Goal: Download file/media

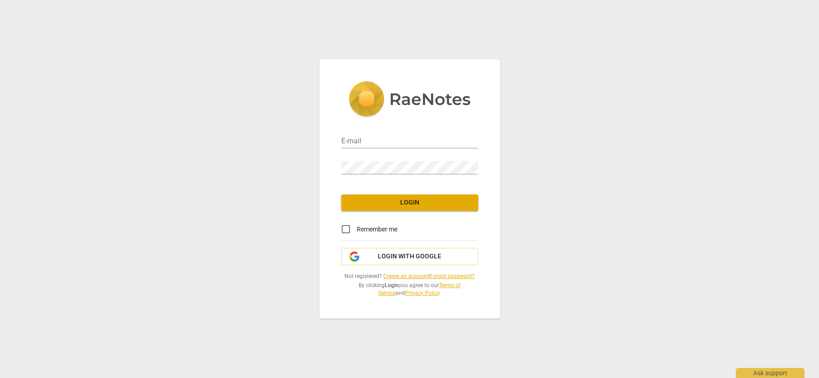
type input "[PERSON_NAME][EMAIL_ADDRESS][DOMAIN_NAME]"
click at [417, 200] on span "Login" at bounding box center [410, 202] width 122 height 9
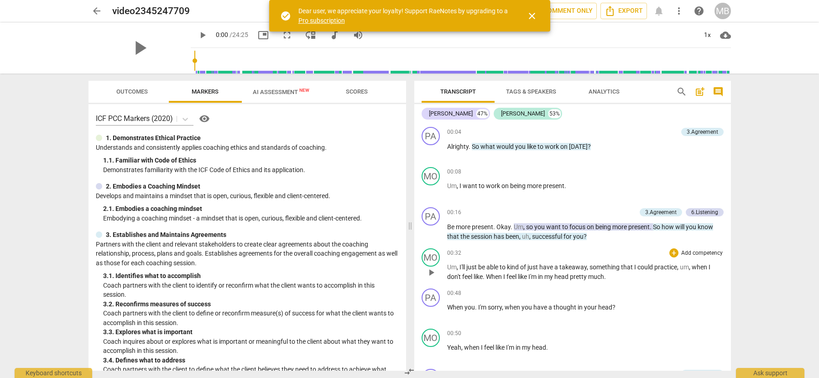
click at [430, 274] on span "play_arrow" at bounding box center [431, 272] width 11 height 11
click at [703, 34] on div "1x" at bounding box center [707, 35] width 17 height 15
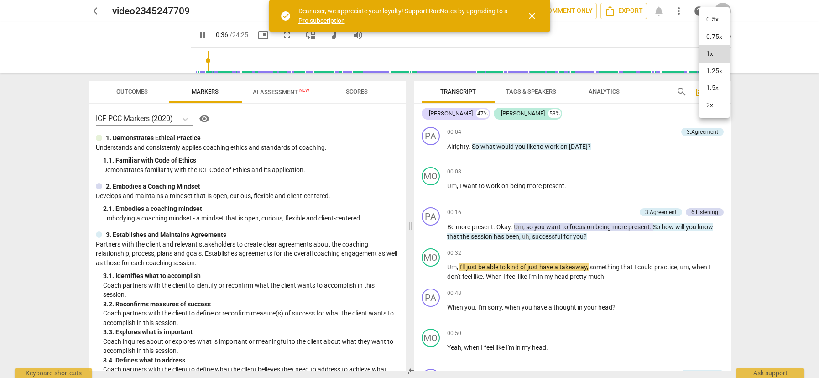
click at [715, 86] on li "1.5x" at bounding box center [714, 87] width 31 height 17
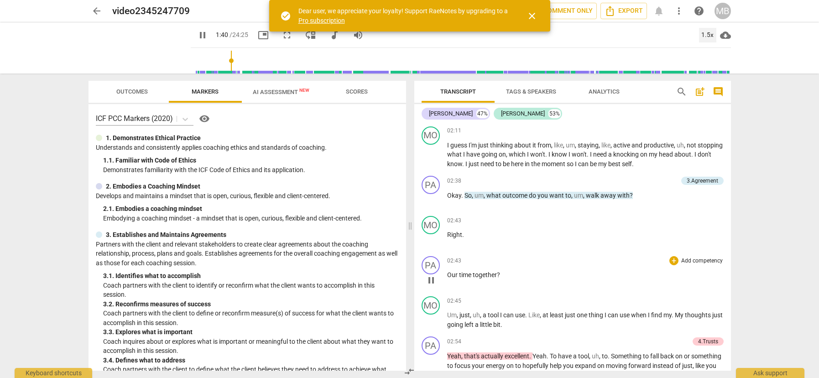
scroll to position [489, 0]
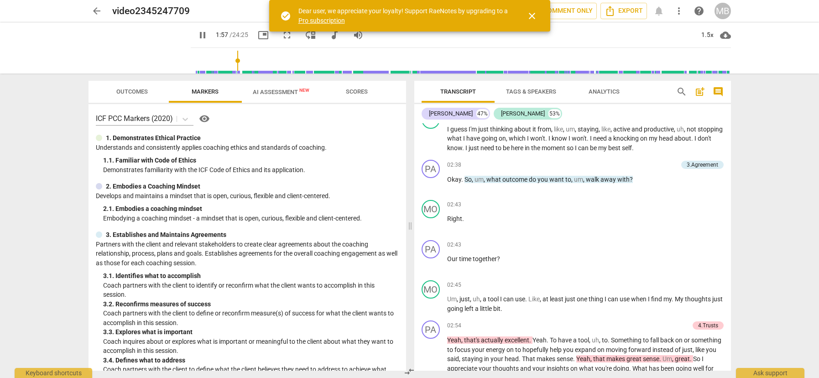
click at [725, 36] on span "cloud_download" at bounding box center [725, 35] width 11 height 11
click at [741, 37] on li "Download audio" at bounding box center [754, 35] width 68 height 22
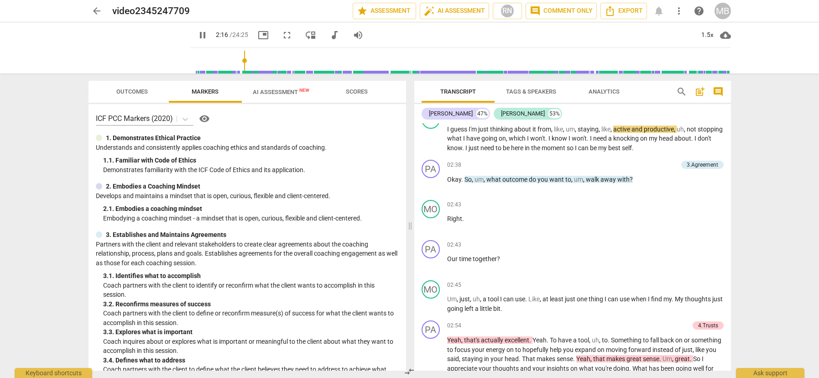
click at [803, 145] on div "arrow_back video2345247709 star Assessment auto_fix_high AI Assessment RN comme…" at bounding box center [409, 189] width 819 height 378
click at [620, 6] on span "Export" at bounding box center [623, 10] width 38 height 11
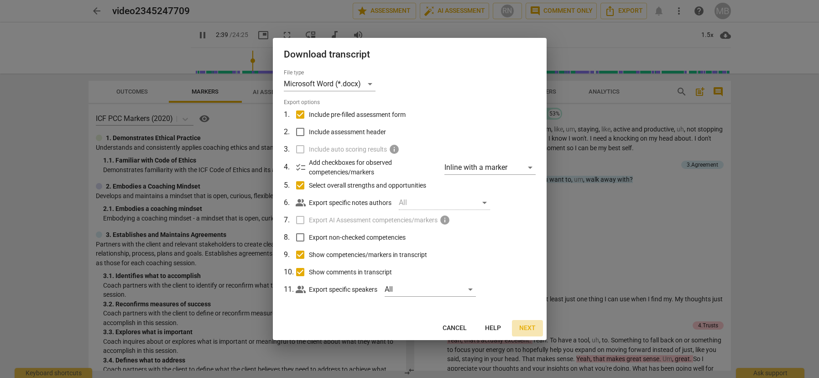
click at [531, 323] on button "Next" at bounding box center [527, 328] width 31 height 16
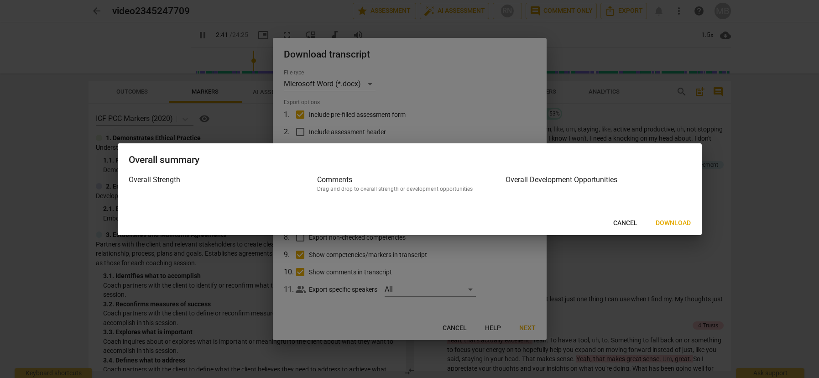
click at [668, 221] on span "Download" at bounding box center [673, 223] width 35 height 9
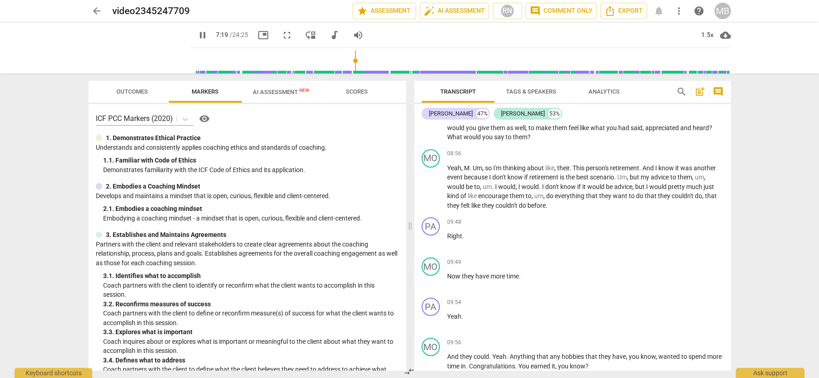
scroll to position [1265, 0]
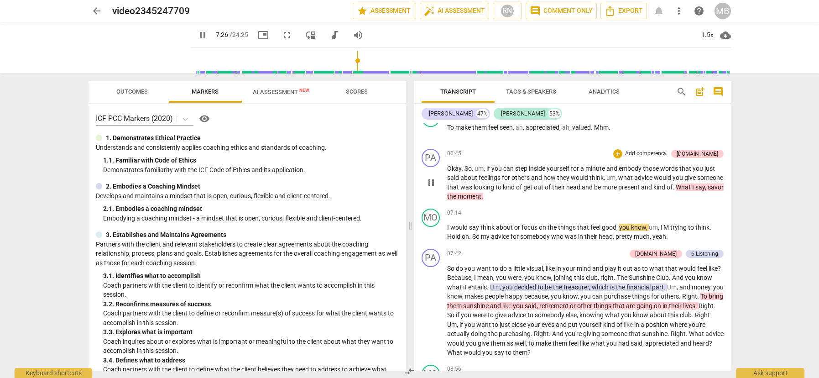
click at [506, 179] on span "for" at bounding box center [507, 177] width 10 height 7
click at [433, 180] on span "pause" at bounding box center [431, 182] width 11 height 11
type input "448"
click at [667, 149] on div "+ Add competency" at bounding box center [640, 153] width 54 height 9
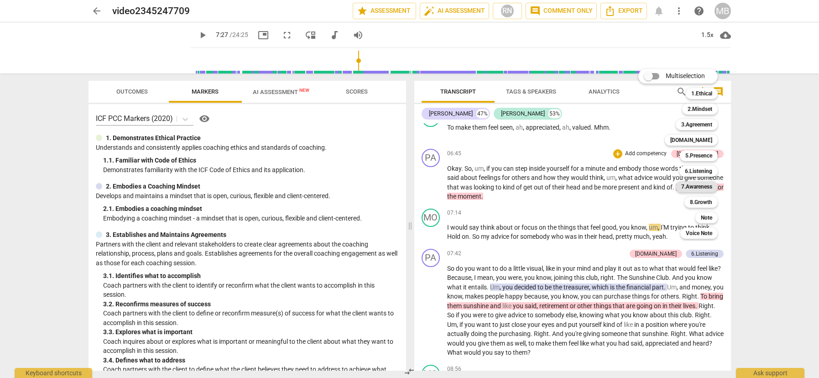
click at [695, 184] on b "7.Awareness" at bounding box center [696, 186] width 31 height 11
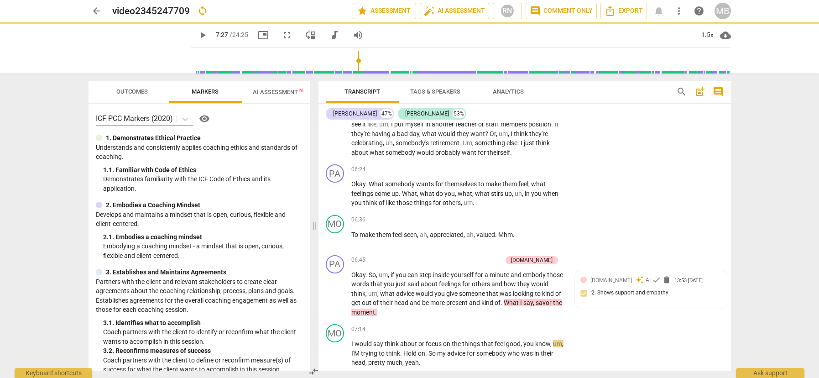
scroll to position [1390, 0]
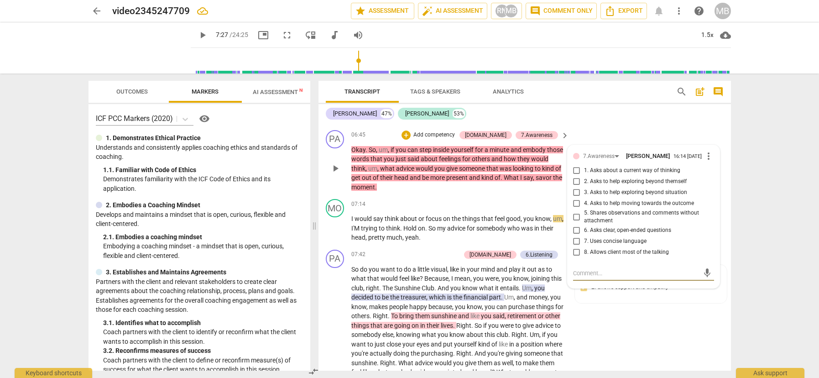
click at [655, 186] on span "2. Asks to help exploring beyond themself" at bounding box center [635, 181] width 103 height 8
click at [584, 187] on input "2. Asks to help exploring beyond themself" at bounding box center [576, 181] width 15 height 11
checkbox input "true"
click at [749, 226] on div "arrow_back video2345247709 Saved star Assessment auto_fix_high AI Assessment RN…" at bounding box center [409, 189] width 819 height 378
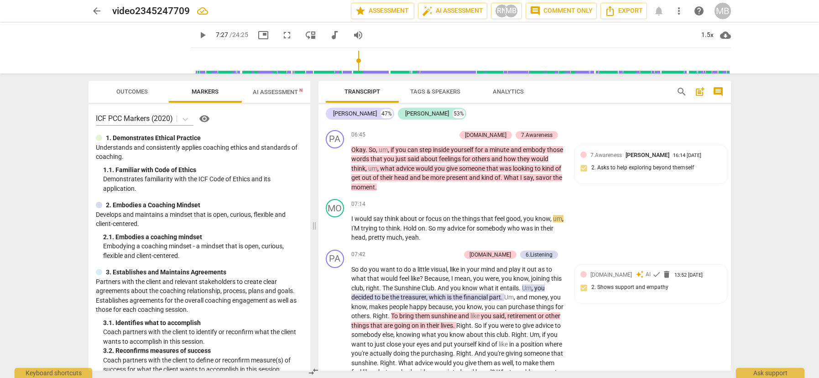
click at [197, 34] on span "play_arrow" at bounding box center [202, 35] width 11 height 11
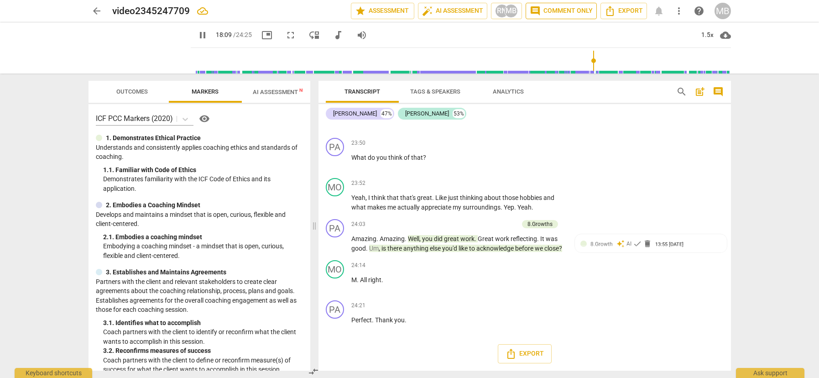
scroll to position [3683, 0]
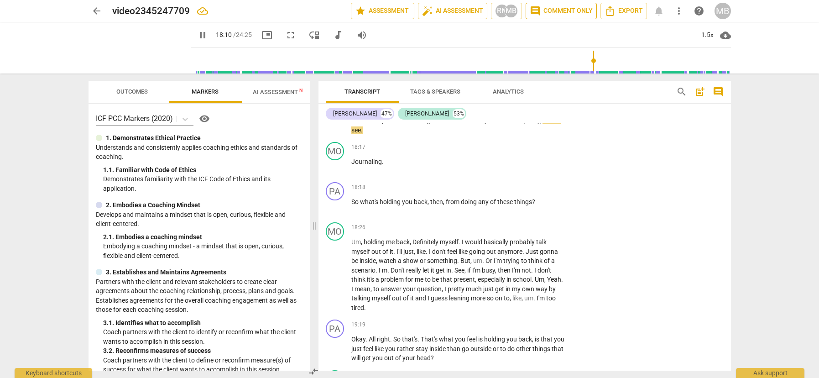
type input "1091"
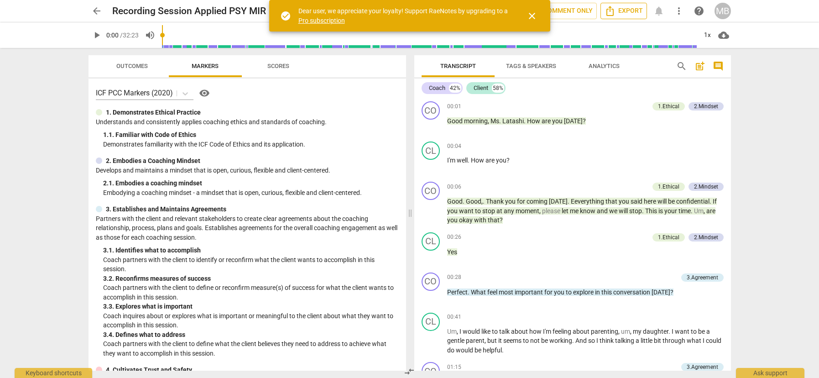
click at [615, 13] on icon "Export" at bounding box center [609, 10] width 11 height 11
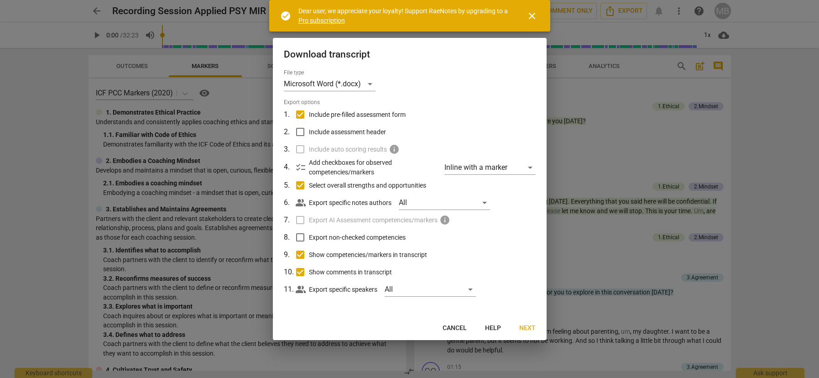
click at [524, 329] on span "Next" at bounding box center [527, 327] width 16 height 9
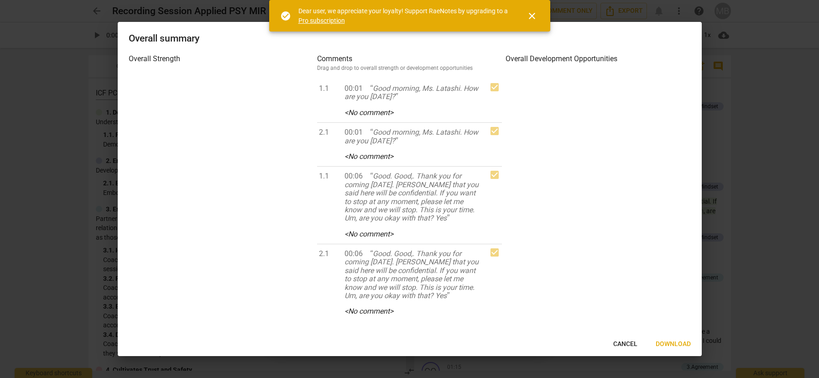
click at [620, 344] on span "Cancel" at bounding box center [625, 343] width 24 height 9
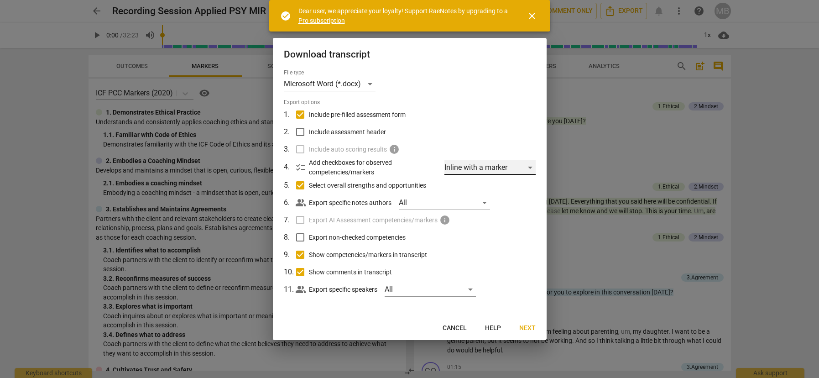
click at [474, 168] on div "Inline with a marker" at bounding box center [489, 167] width 91 height 15
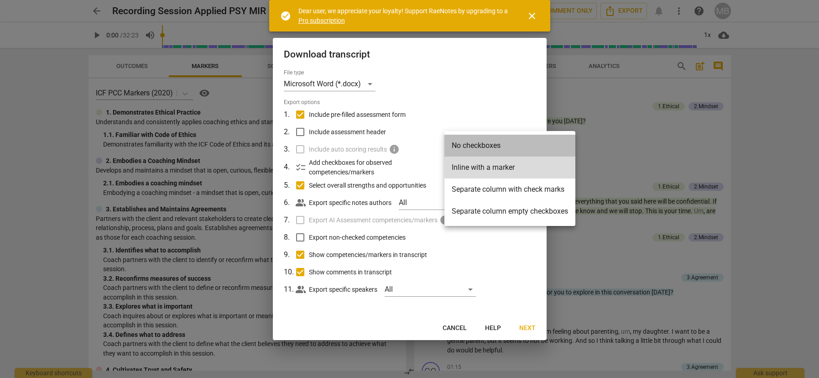
click at [476, 147] on li "No checkboxes" at bounding box center [509, 146] width 131 height 22
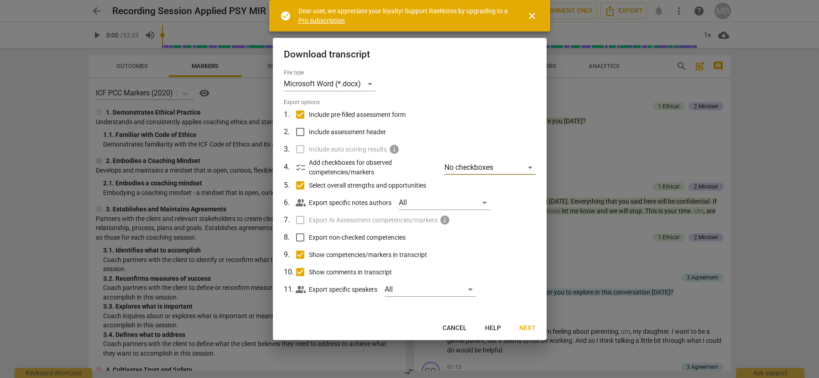
click at [525, 326] on span "Next" at bounding box center [527, 327] width 16 height 9
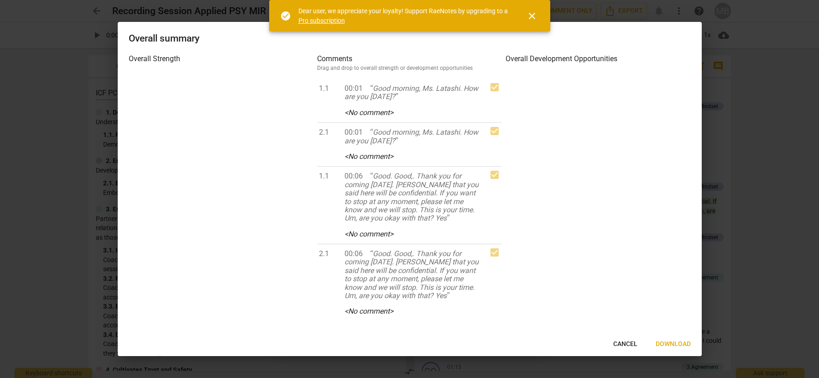
click at [672, 344] on span "Download" at bounding box center [673, 343] width 35 height 9
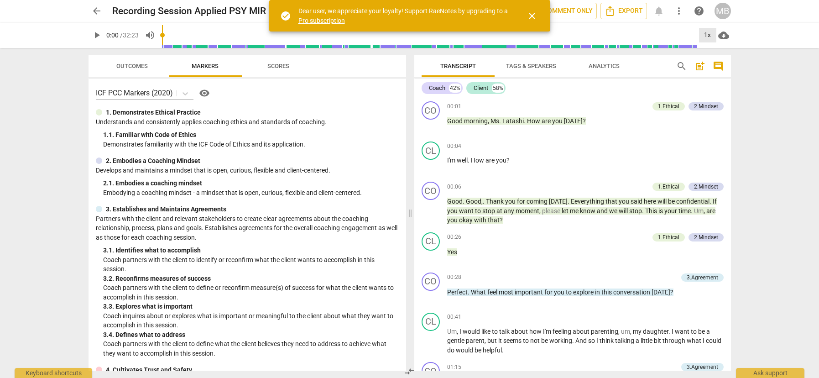
click at [714, 35] on div "1x" at bounding box center [707, 35] width 17 height 15
click at [713, 83] on li "1.5x" at bounding box center [714, 87] width 31 height 17
click at [101, 35] on span "play_arrow" at bounding box center [96, 35] width 11 height 11
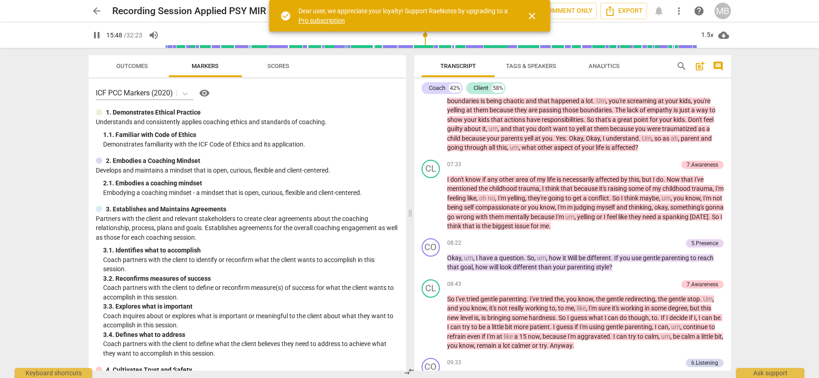
scroll to position [1701, 0]
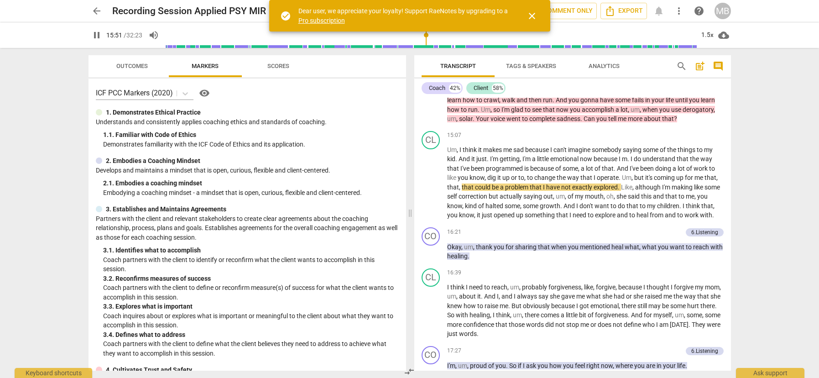
click at [96, 35] on span "pause" at bounding box center [96, 35] width 11 height 11
type input "952"
